Goal: Transaction & Acquisition: Download file/media

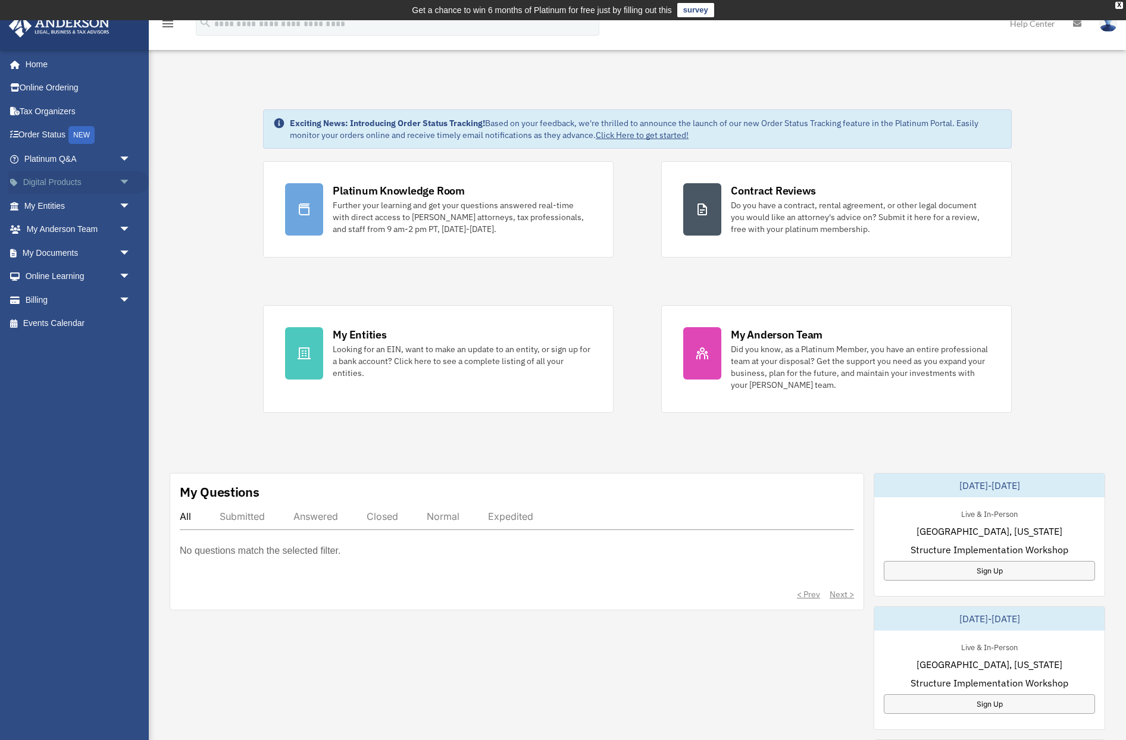
click at [132, 177] on span "arrow_drop_down" at bounding box center [131, 183] width 24 height 24
click at [120, 301] on span "arrow_drop_down" at bounding box center [131, 300] width 24 height 24
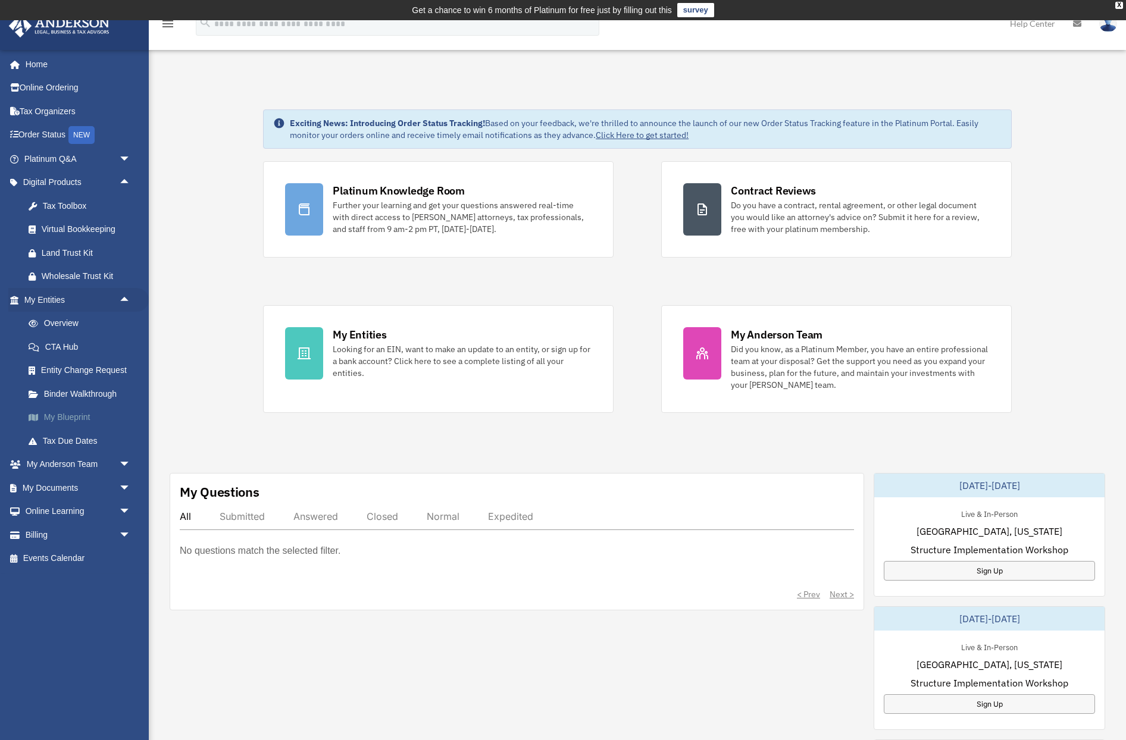
click at [73, 412] on link "My Blueprint" at bounding box center [83, 418] width 132 height 24
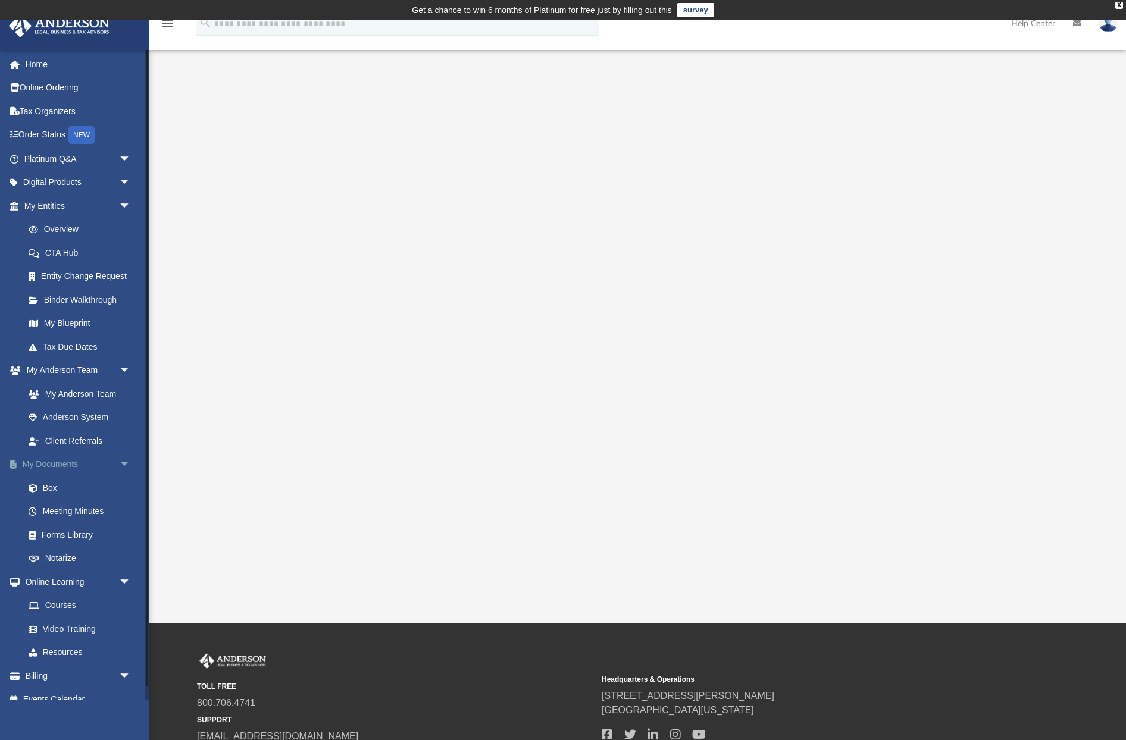
click at [64, 464] on link "My Documents arrow_drop_down" at bounding box center [78, 465] width 140 height 24
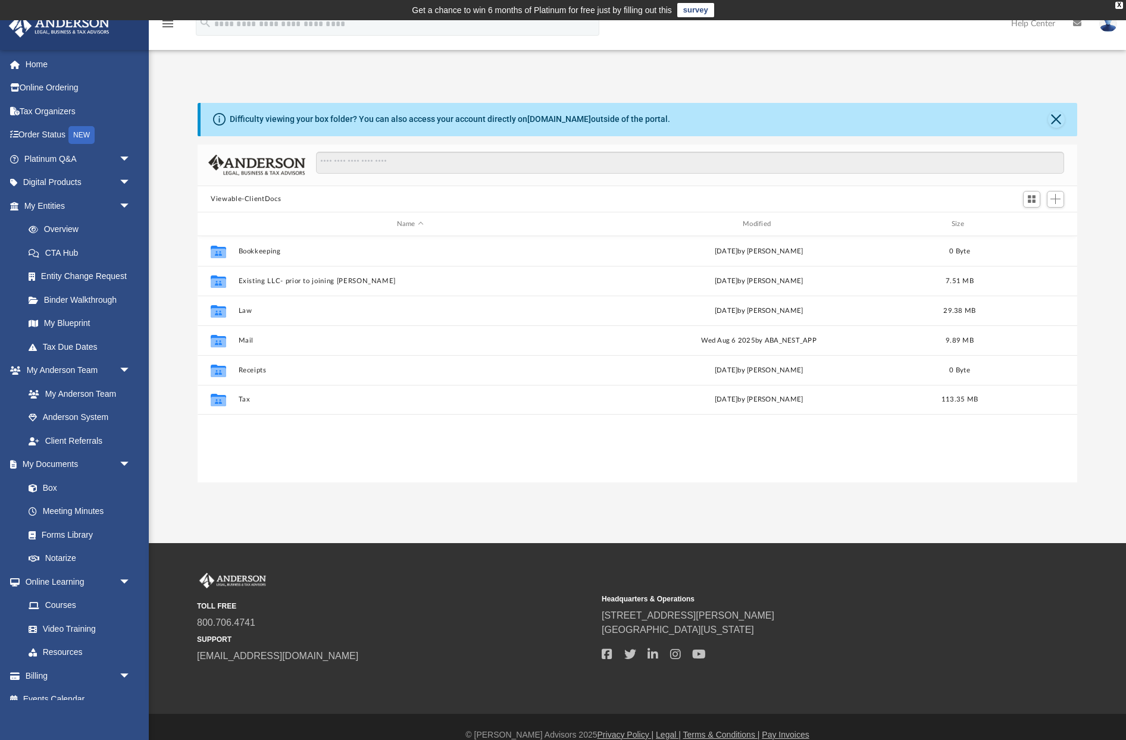
scroll to position [271, 880]
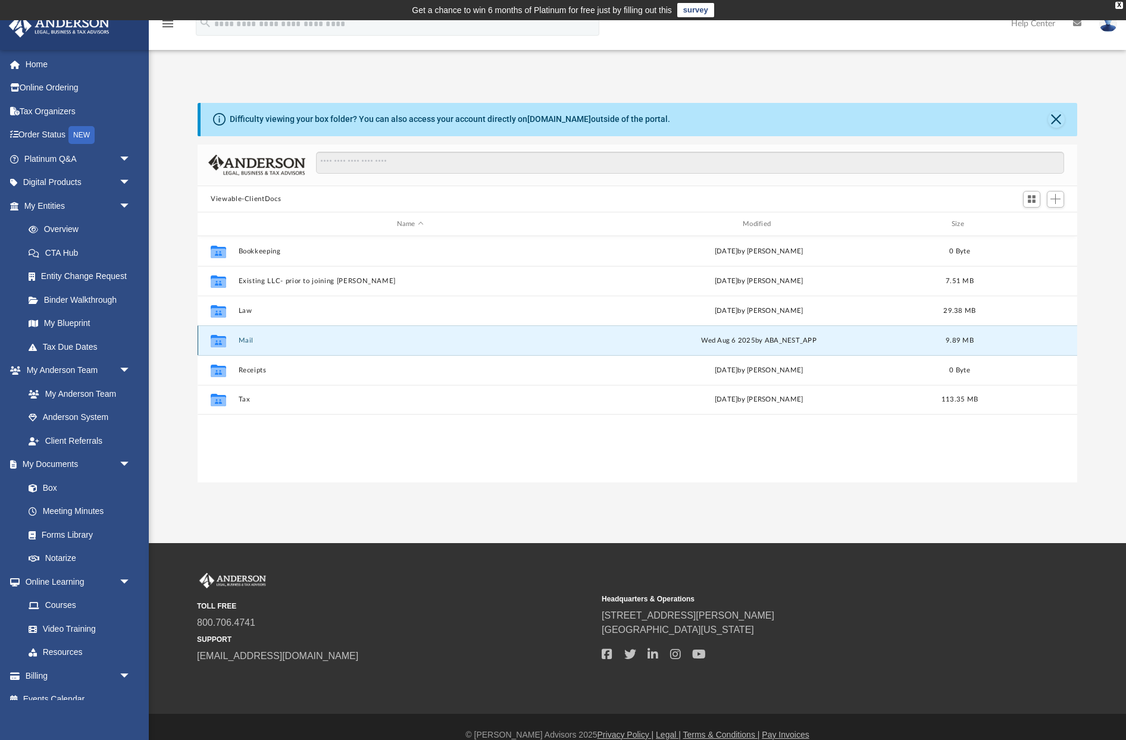
click at [246, 342] on button "Mail" at bounding box center [410, 341] width 343 height 8
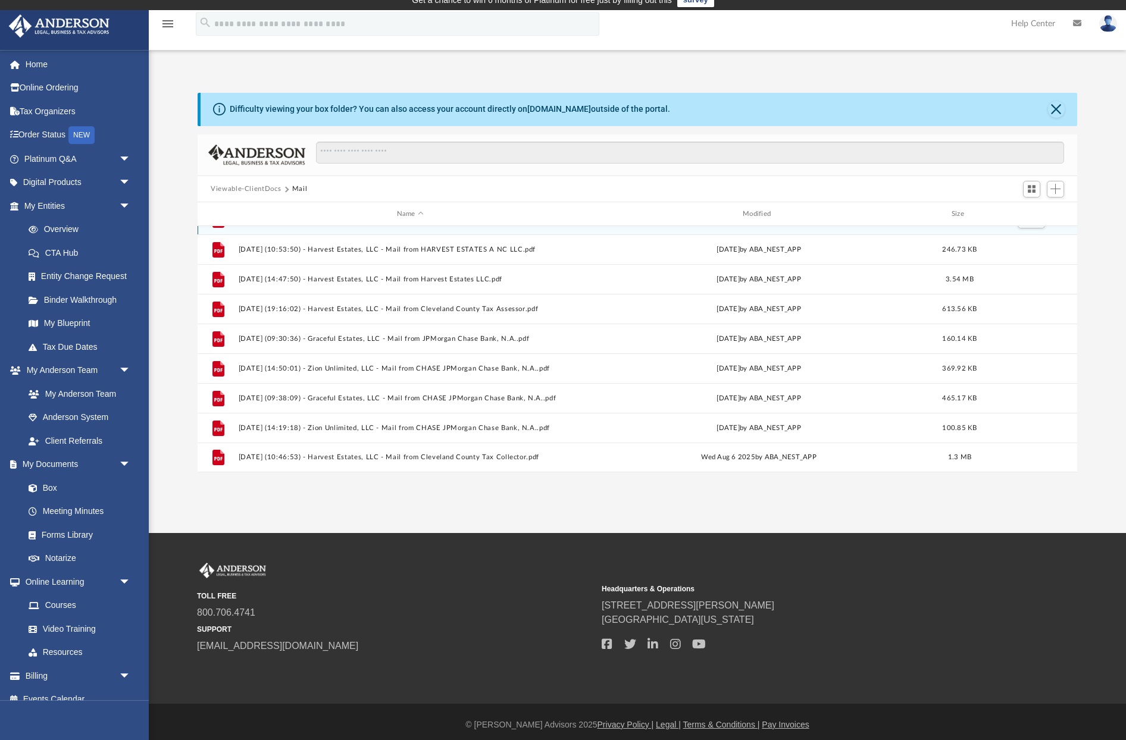
scroll to position [16, 0]
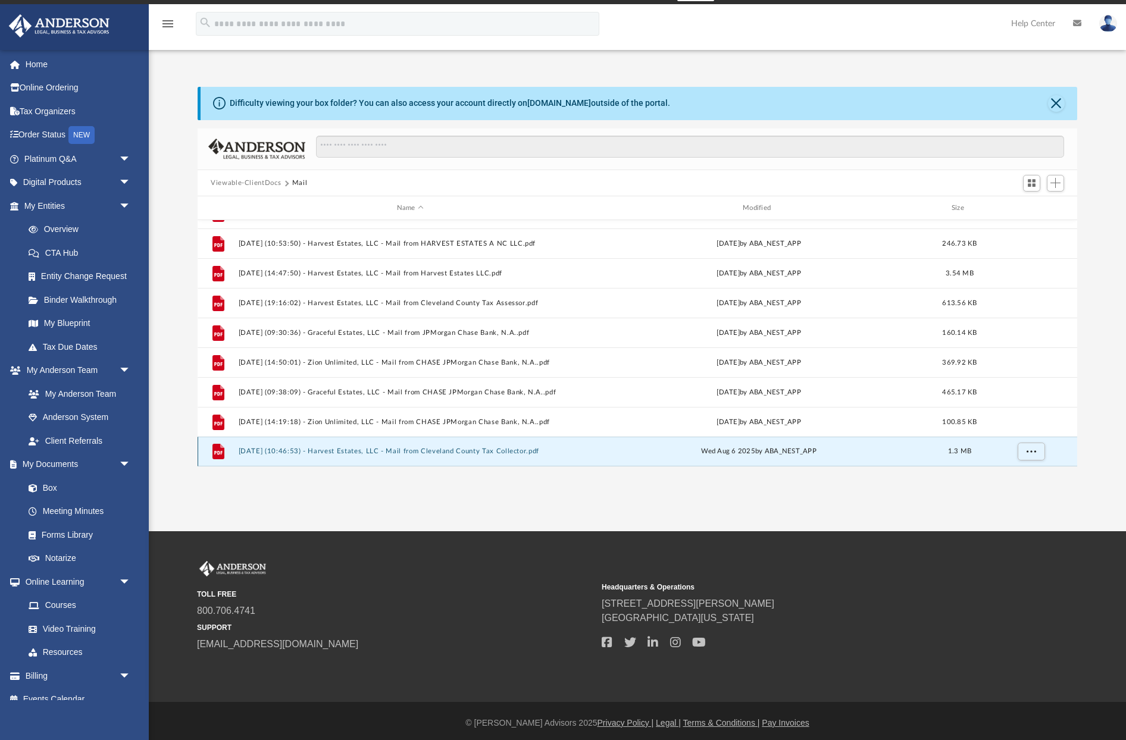
click at [438, 454] on button "2025.08.06 (10:46:53) - Harvest Estates, LLC - Mail from Cleveland County Tax C…" at bounding box center [410, 452] width 343 height 8
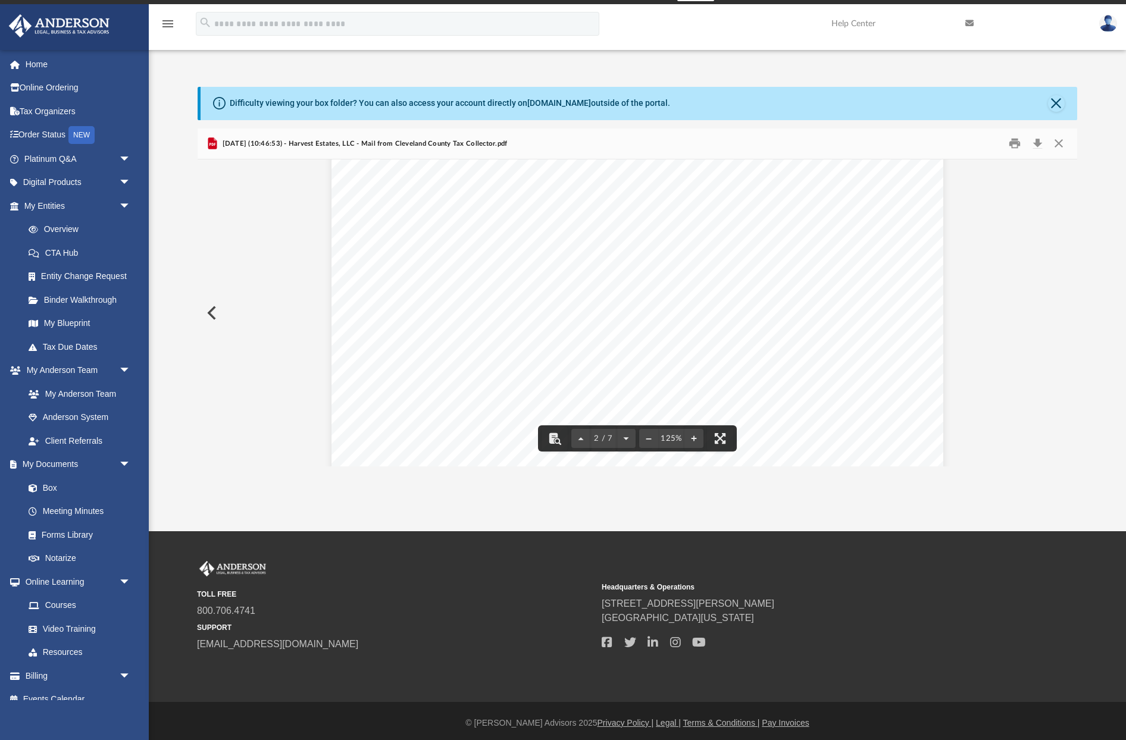
scroll to position [1439, 0]
click at [1039, 145] on button "Download" at bounding box center [1037, 144] width 21 height 18
